Goal: Task Accomplishment & Management: Use online tool/utility

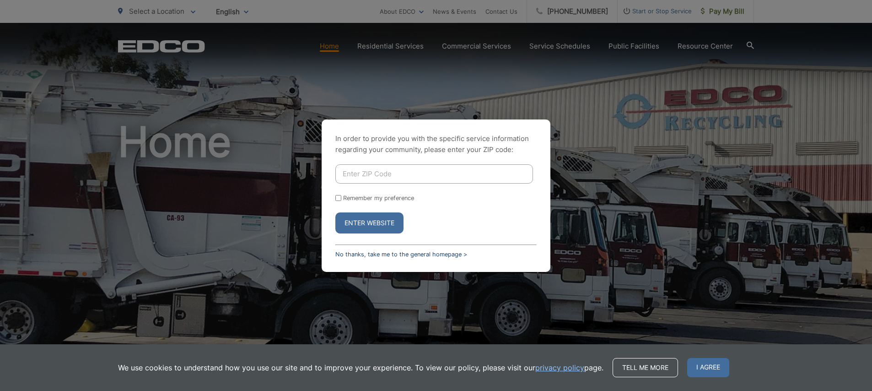
click at [373, 254] on link "No thanks, take me to the general homepage >" at bounding box center [401, 254] width 132 height 7
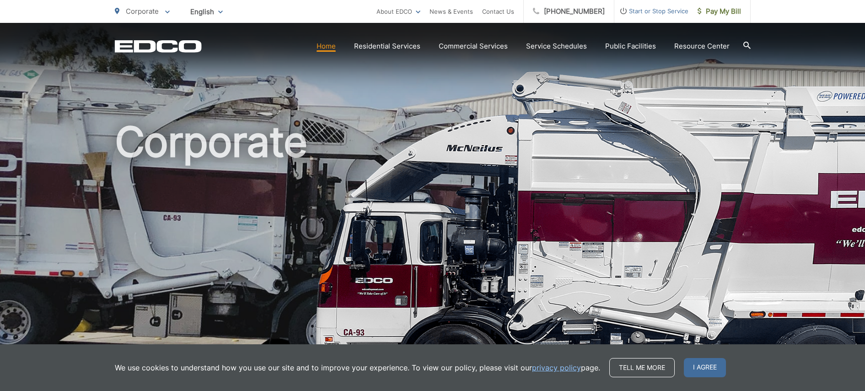
click at [798, 57] on div "Corporate" at bounding box center [432, 211] width 865 height 377
click at [700, 369] on span "I agree" at bounding box center [705, 367] width 42 height 19
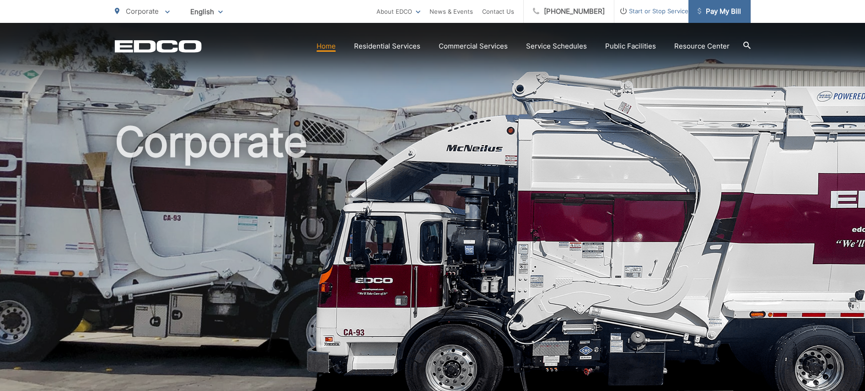
click at [716, 10] on span "Pay My Bill" at bounding box center [719, 11] width 43 height 11
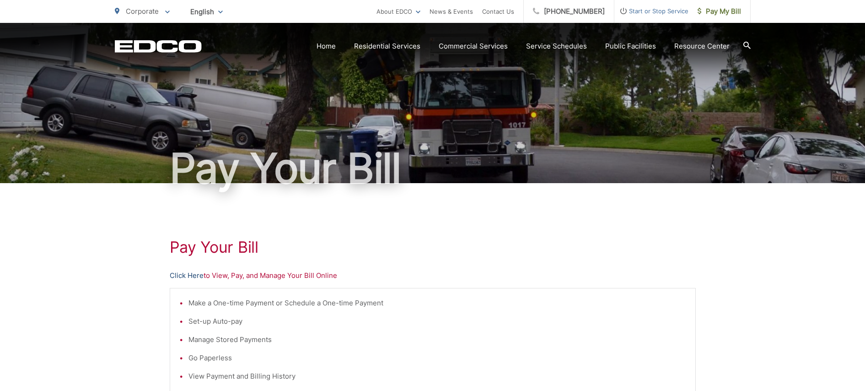
click at [188, 274] on link "Click Here" at bounding box center [187, 275] width 34 height 11
